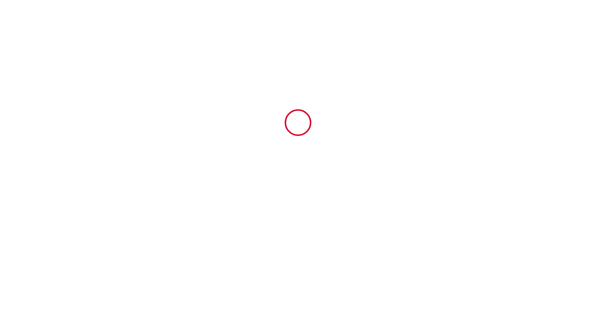
type input "6434259"
type input "RAFFINE - Dreamy Flat [GEOGRAPHIC_DATA]"
type input "[STREET_ADDRESS][PERSON_NAME]"
type input "69003"
type input "[GEOGRAPHIC_DATA]"
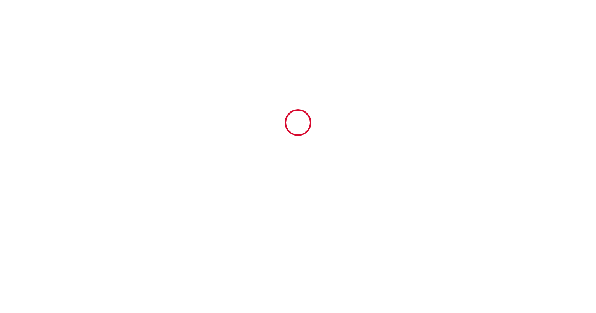
type input "[GEOGRAPHIC_DATA]"
type input "[DATE]"
type input "1"
type input "0"
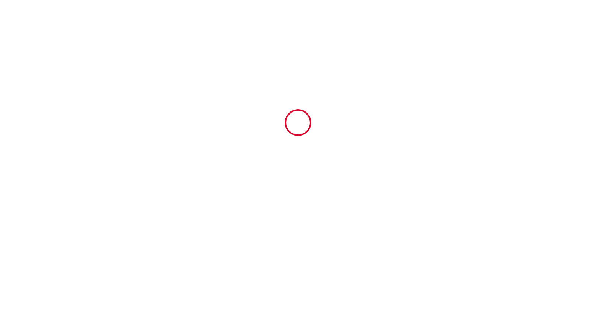
type input "300"
type input "149.95"
type input "DREAMY FLAT [GEOGRAPHIC_DATA]"
type input "-"
type input "[STREET_ADDRESS][PERSON_NAME]"
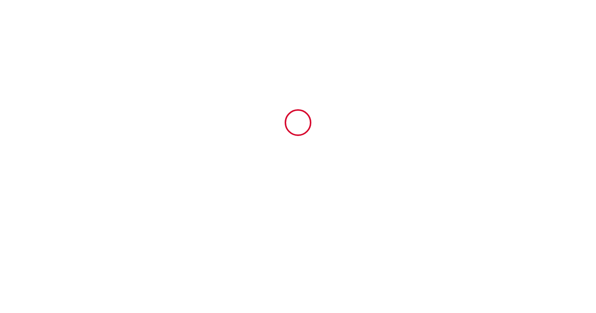
type input "69330"
type input "MEYZIEU"
type input "[GEOGRAPHIC_DATA]"
type input "[EMAIL_ADDRESS][DOMAIN_NAME]"
type input "[PERSON_NAME]"
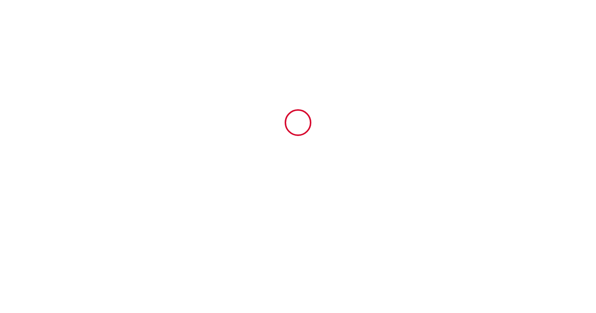
type input "Peyrothe"
type input "[EMAIL_ADDRESS][DOMAIN_NAME]"
type input "[PHONE_NUMBER]"
select select
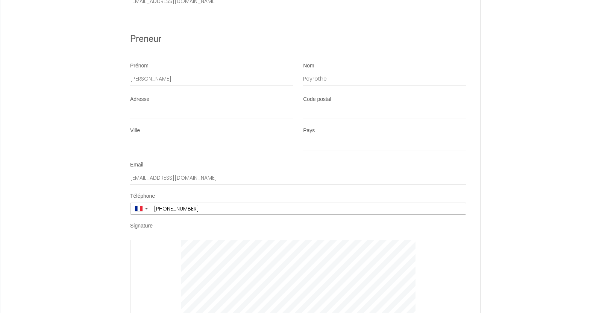
scroll to position [1938, 0]
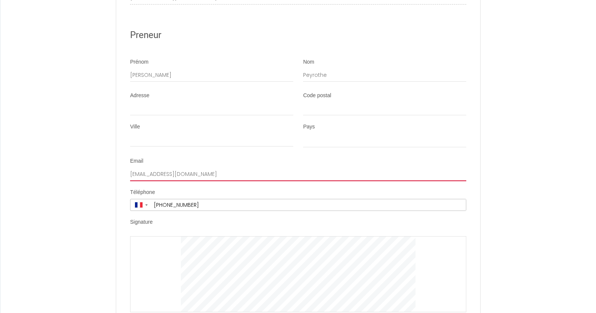
click at [169, 179] on input "[EMAIL_ADDRESS][DOMAIN_NAME]" at bounding box center [298, 174] width 336 height 14
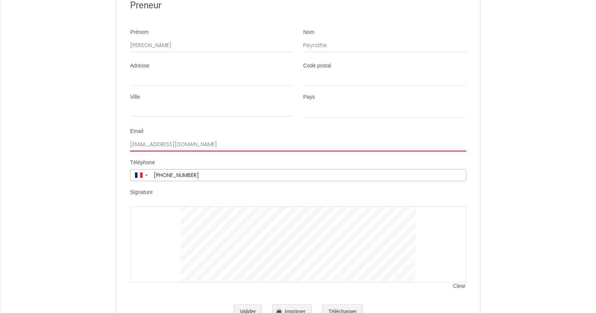
scroll to position [2008, 0]
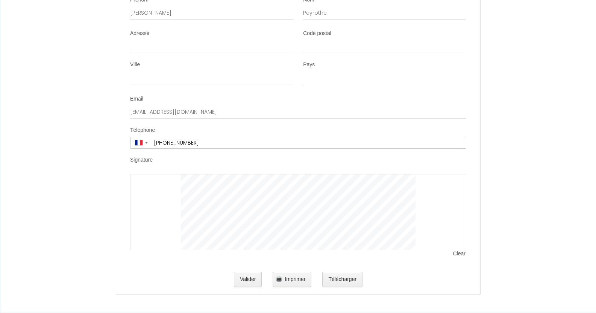
click at [165, 193] on div at bounding box center [298, 212] width 336 height 76
click at [461, 252] on span "Clear" at bounding box center [459, 254] width 13 height 8
click at [455, 252] on span "Clear" at bounding box center [459, 254] width 13 height 8
click at [455, 253] on span "Clear" at bounding box center [459, 254] width 13 height 8
click at [456, 253] on span "Clear" at bounding box center [459, 254] width 13 height 8
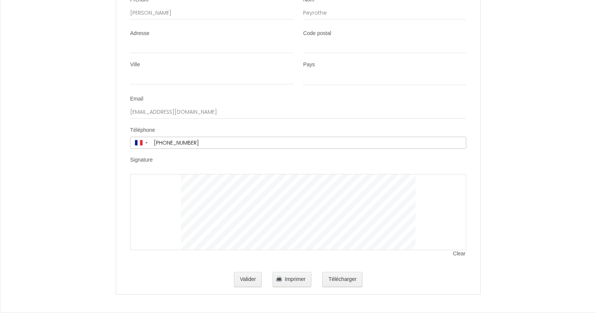
click at [458, 255] on span "Clear" at bounding box center [459, 254] width 13 height 8
click at [251, 282] on button "Valider" at bounding box center [248, 279] width 28 height 15
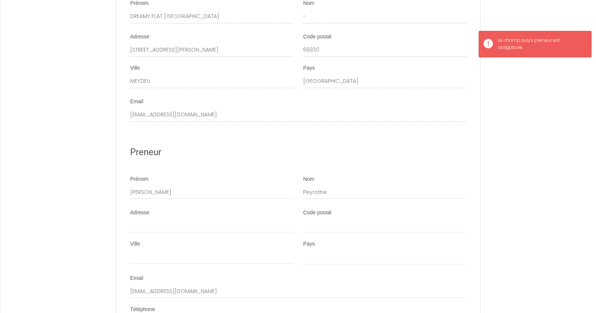
scroll to position [1820, 0]
click at [149, 234] on input "Adresse" at bounding box center [211, 227] width 163 height 14
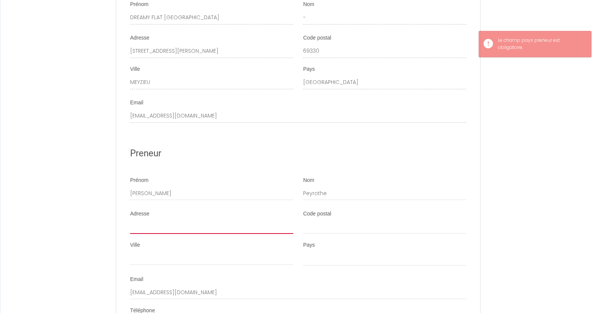
type input "[STREET_ADDRESS]"
type input "75018"
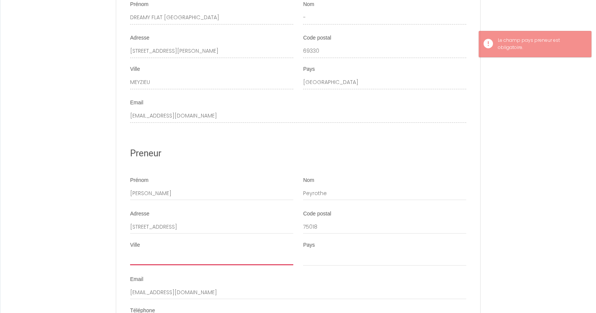
type input "[GEOGRAPHIC_DATA]"
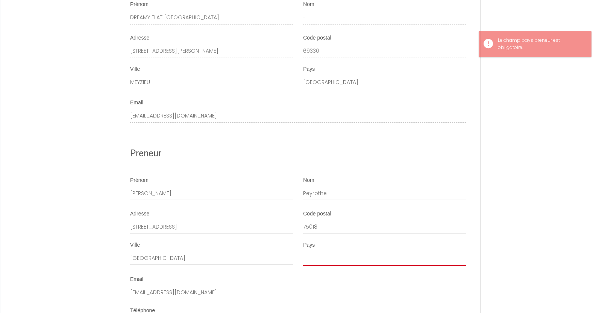
select select "FR"
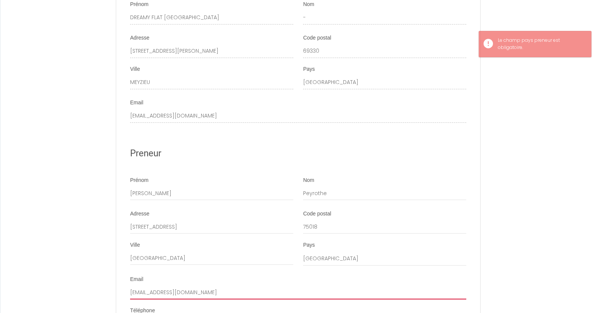
type input "[EMAIL_ADDRESS][DOMAIN_NAME]"
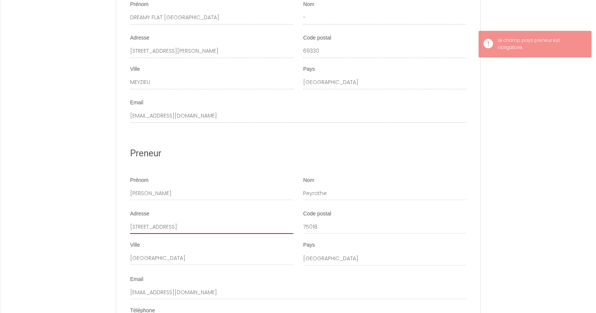
type input "[PHONE_NUMBER]"
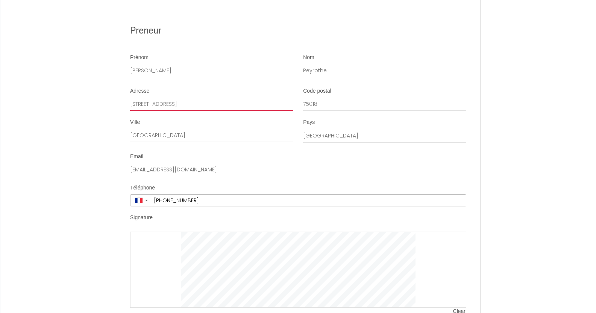
scroll to position [2008, 0]
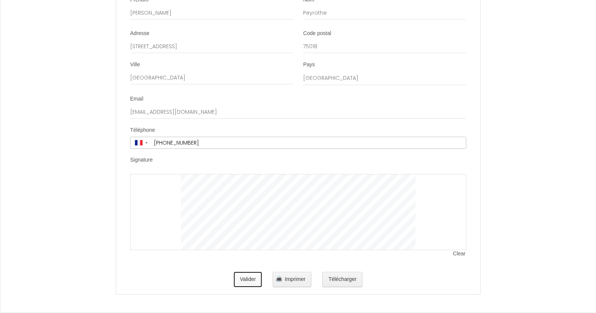
click at [240, 277] on button "Valider" at bounding box center [248, 279] width 28 height 15
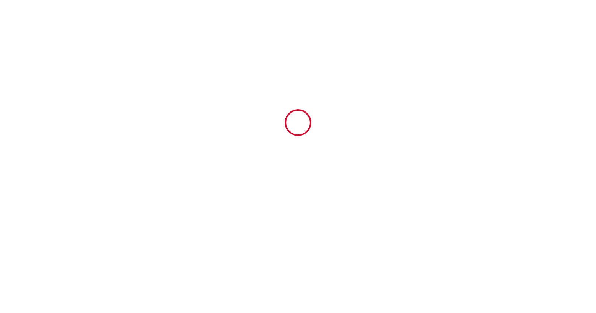
scroll to position [0, 0]
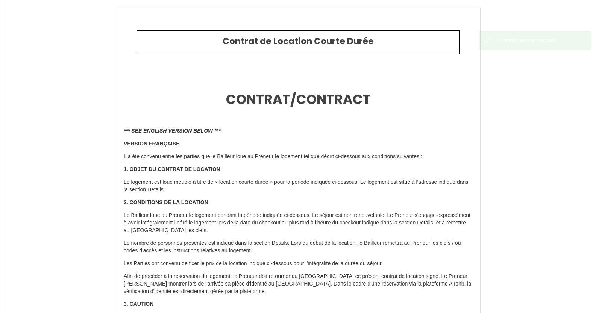
type input "45"
type input "100"
